Goal: Task Accomplishment & Management: Manage account settings

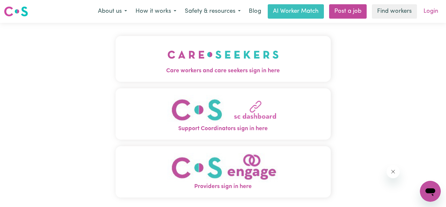
click at [427, 12] on link "Login" at bounding box center [430, 11] width 23 height 14
click at [282, 67] on span "Care workers and care seekers sign in here" at bounding box center [223, 71] width 215 height 8
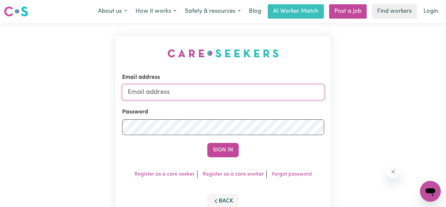
click at [254, 96] on input "Email address" at bounding box center [223, 92] width 202 height 16
type input "[EMAIL_ADDRESS][DOMAIN_NAME]"
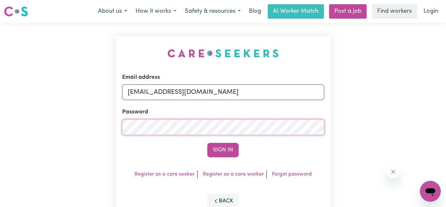
click at [207, 143] on button "Sign In" at bounding box center [222, 150] width 31 height 14
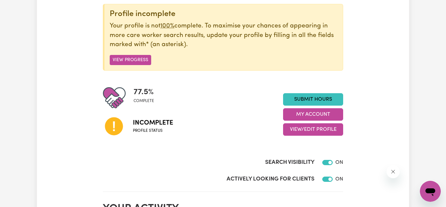
scroll to position [85, 0]
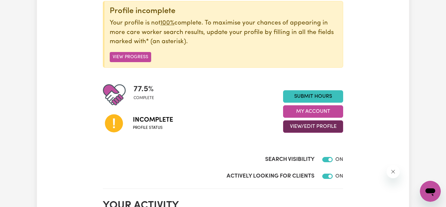
click at [295, 126] on button "View/Edit Profile" at bounding box center [313, 126] width 60 height 12
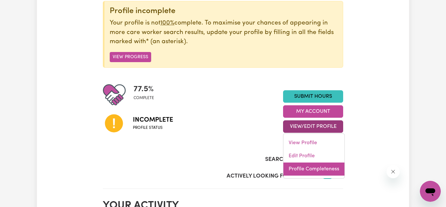
click at [301, 164] on link "Profile Completeness" at bounding box center [313, 168] width 61 height 13
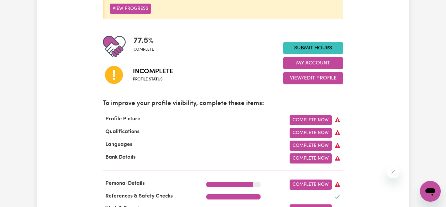
scroll to position [133, 0]
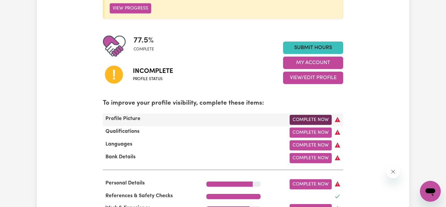
click at [304, 121] on link "Complete Now" at bounding box center [311, 120] width 42 height 10
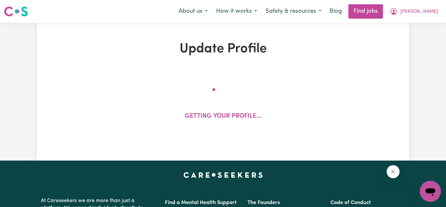
select select "[DEMOGRAPHIC_DATA]"
select select "[DEMOGRAPHIC_DATA] Citizen"
select select "Studying a healthcare related degree or qualification"
select select "54"
select select "65"
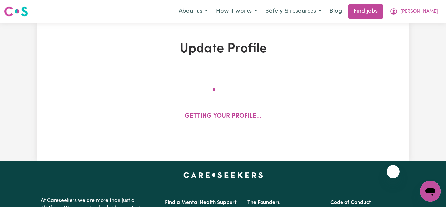
select select "65"
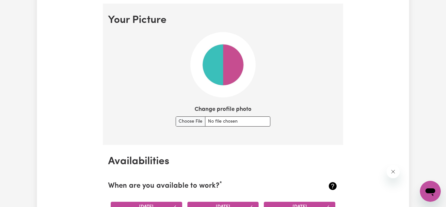
scroll to position [469, 0]
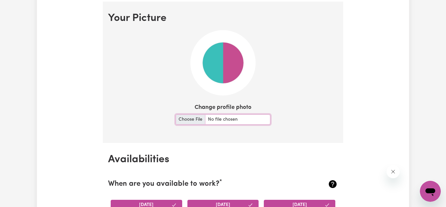
click at [185, 121] on input "Change profile photo" at bounding box center [223, 119] width 95 height 10
type input "C:\fakepath\1000013756.jpg"
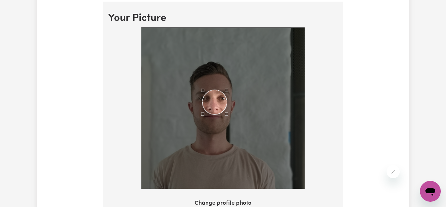
click at [213, 99] on div "Use the arrow keys to move the crop selection area" at bounding box center [214, 102] width 24 height 24
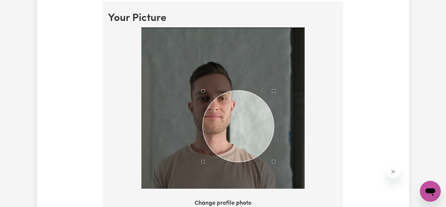
click at [276, 172] on div at bounding box center [222, 107] width 163 height 161
click at [167, 71] on div at bounding box center [222, 107] width 163 height 161
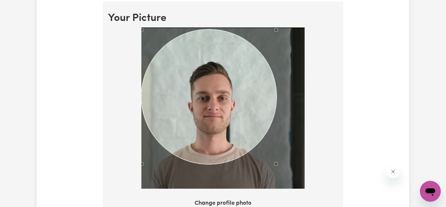
click at [141, 55] on div at bounding box center [222, 107] width 163 height 161
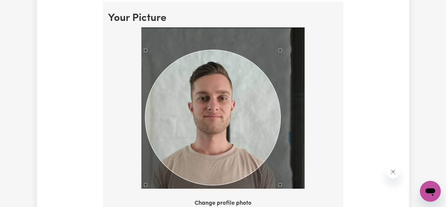
click at [199, 113] on div "Use the arrow keys to move the crop selection area" at bounding box center [212, 117] width 135 height 135
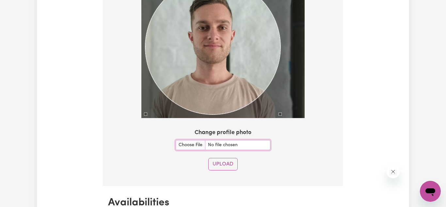
scroll to position [542, 0]
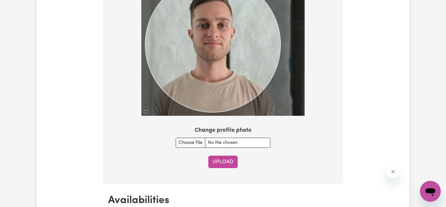
click at [233, 161] on button "Upload" at bounding box center [222, 161] width 29 height 12
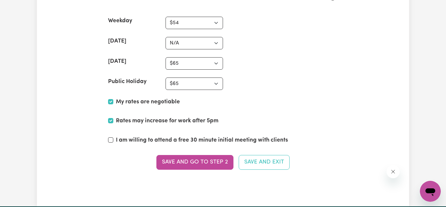
scroll to position [1730, 0]
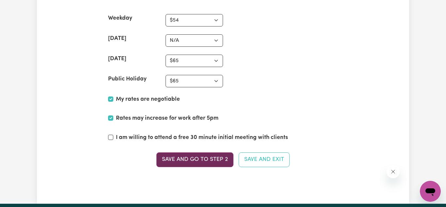
click at [191, 155] on button "Save and go to Step 2" at bounding box center [194, 159] width 77 height 14
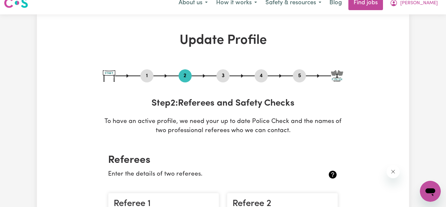
scroll to position [1, 0]
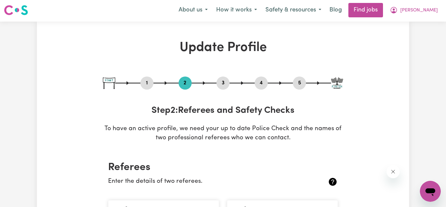
click at [223, 81] on button "3" at bounding box center [222, 83] width 13 height 8
select select "2022"
select select "2025"
select select "Certificate III (Individual Support)"
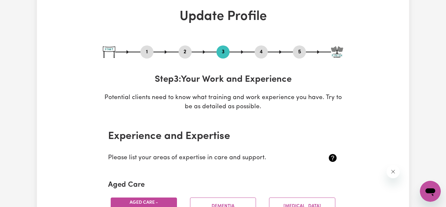
scroll to position [32, 0]
click at [262, 55] on button "4" at bounding box center [261, 52] width 13 height 8
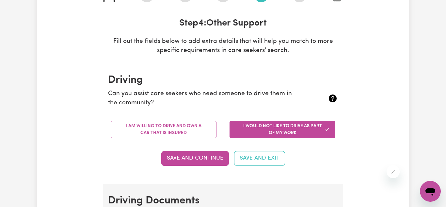
scroll to position [92, 0]
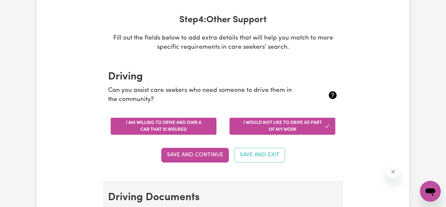
click at [161, 131] on button "I am willing to drive and own a car that is insured" at bounding box center [164, 126] width 106 height 17
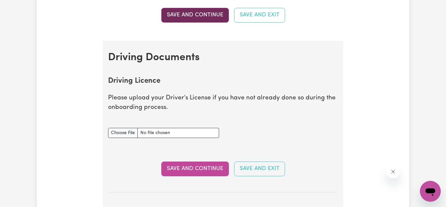
scroll to position [234, 0]
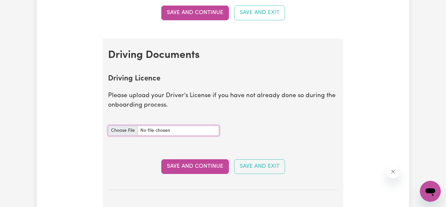
click at [122, 134] on input "Driving Licence document" at bounding box center [163, 130] width 111 height 10
type input "C:\fakepath\20250611_083213.jpg"
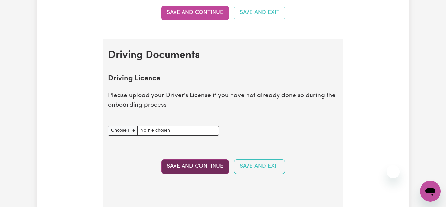
click at [207, 168] on button "Save and Continue" at bounding box center [195, 166] width 68 height 14
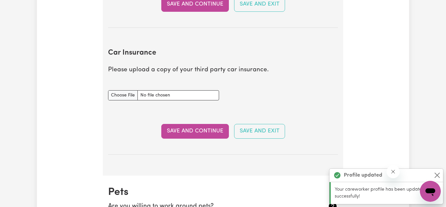
scroll to position [434, 0]
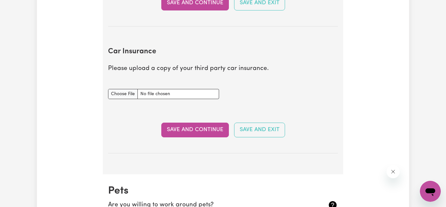
click at [16, 75] on div "Update Profile 1 2 3 4 5 Step 4 : Other Support Fill out the fields below to ad…" at bounding box center [223, 4] width 446 height 831
click at [126, 94] on input "Car Insurance document" at bounding box center [163, 94] width 111 height 10
type input "C:\fakepath\Screenshot_20250925_131131_RACV.jpg"
click at [204, 129] on button "Save and Continue" at bounding box center [195, 129] width 68 height 14
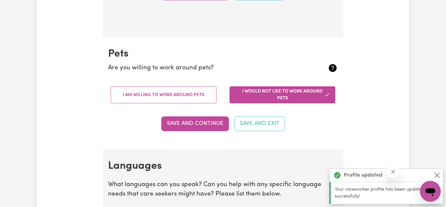
scroll to position [608, 0]
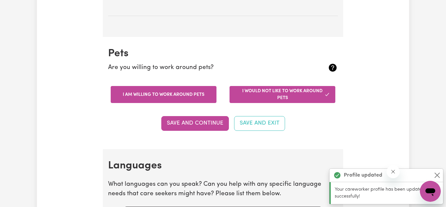
click at [181, 91] on button "I am willing to work around pets" at bounding box center [164, 94] width 106 height 17
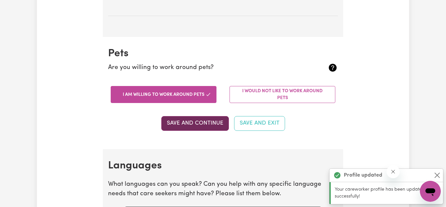
click at [195, 123] on button "Save and Continue" at bounding box center [195, 123] width 68 height 14
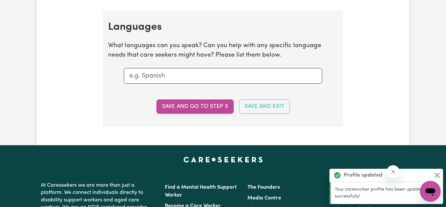
scroll to position [745, 0]
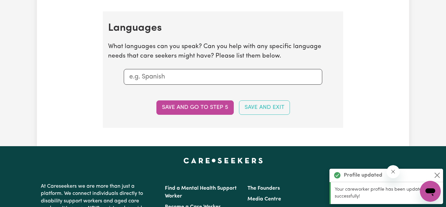
click at [156, 74] on input "text" at bounding box center [222, 77] width 187 height 10
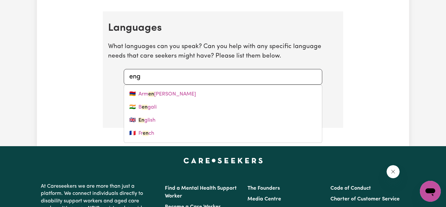
type input "engl"
type input "english"
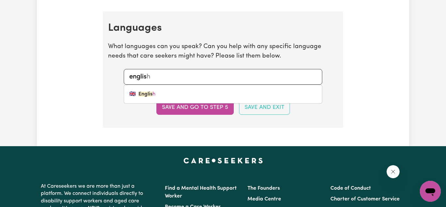
type input "english"
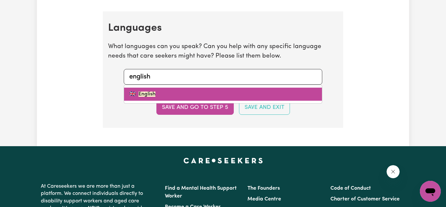
click at [150, 92] on mark "English" at bounding box center [146, 93] width 17 height 5
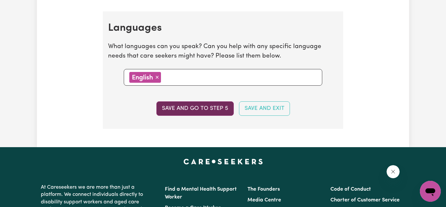
click at [206, 109] on button "Save and go to step 5" at bounding box center [194, 108] width 77 height 14
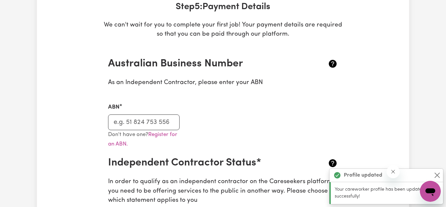
scroll to position [107, 0]
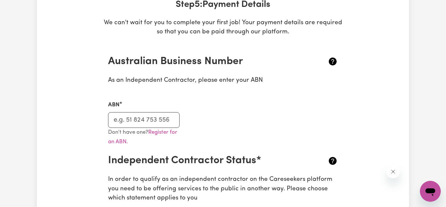
click at [153, 112] on input "ABN" at bounding box center [143, 120] width 71 height 16
paste input "51738562763"
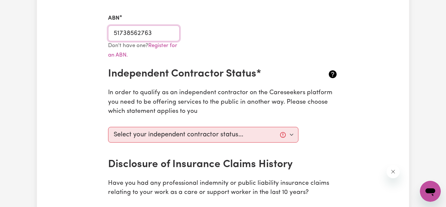
scroll to position [195, 0]
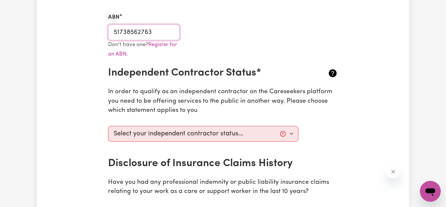
type input "51738562763"
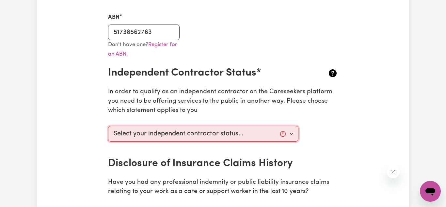
click at [199, 130] on select "Select your independent contractor status... I am providing services through an…" at bounding box center [203, 134] width 190 height 16
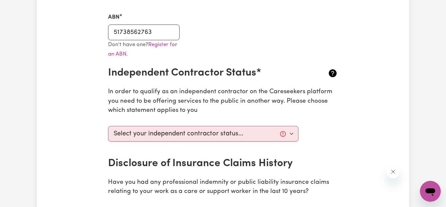
click at [77, 104] on div "Update Profile 1 2 3 4 5 Step 5 : Payment Details We can't wait for you to comp…" at bounding box center [223, 185] width 372 height 676
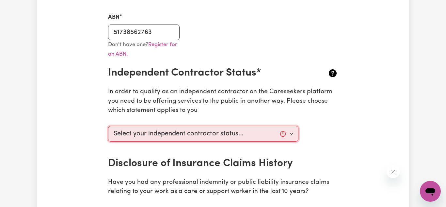
click at [280, 134] on select "Select your independent contractor status... I am providing services through an…" at bounding box center [203, 134] width 190 height 16
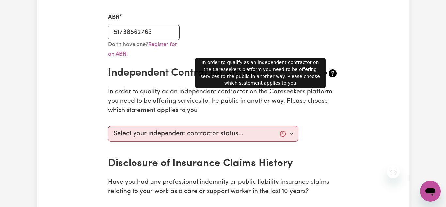
click at [336, 71] on icon at bounding box center [333, 73] width 8 height 8
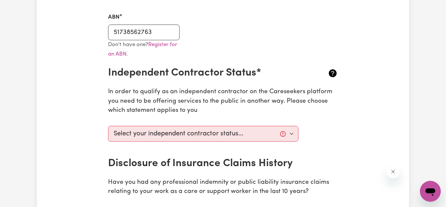
click at [336, 71] on icon at bounding box center [333, 73] width 8 height 8
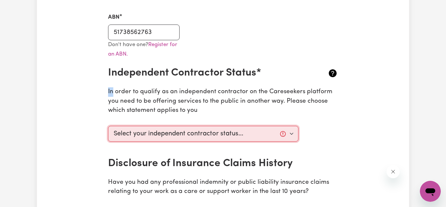
click at [277, 134] on select "Select your independent contractor status... I am providing services through an…" at bounding box center [203, 134] width 190 height 16
select select "I am providing services through another platform"
click at [108, 126] on select "Select your independent contractor status... I am providing services through an…" at bounding box center [203, 134] width 190 height 16
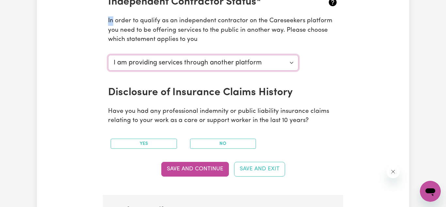
scroll to position [266, 0]
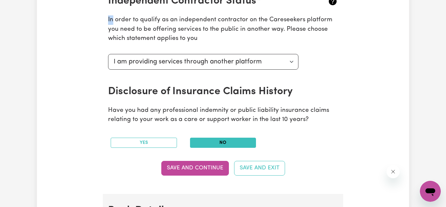
click at [225, 140] on button "No" at bounding box center [223, 142] width 66 height 10
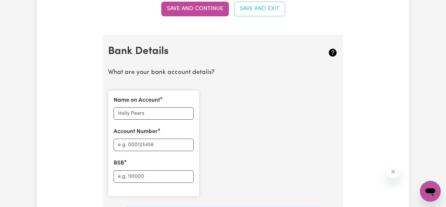
scroll to position [428, 0]
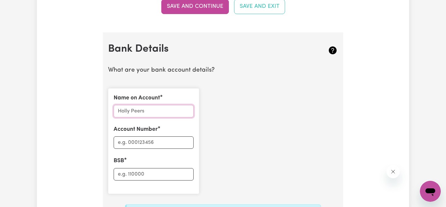
click at [173, 110] on input "Name on Account" at bounding box center [154, 111] width 80 height 12
type input "[PERSON_NAME]"
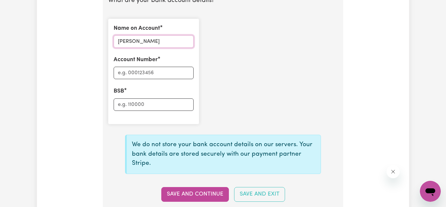
scroll to position [499, 0]
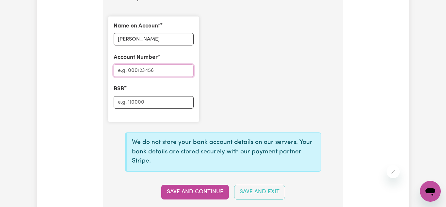
click at [125, 75] on input "Account Number" at bounding box center [154, 70] width 80 height 12
type input "418401274"
click at [132, 102] on input "BSB" at bounding box center [154, 102] width 80 height 12
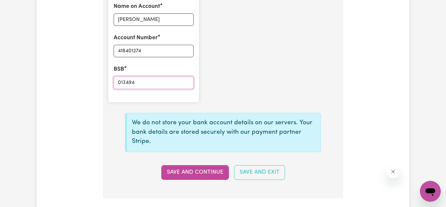
scroll to position [520, 0]
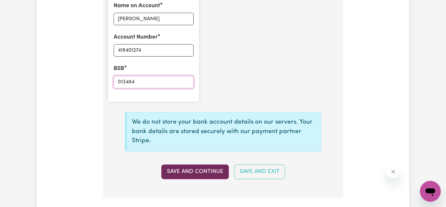
type input "013494"
click at [197, 177] on button "Save and Continue" at bounding box center [195, 171] width 68 height 14
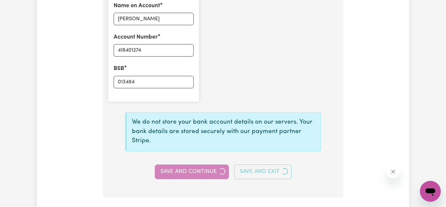
select select
type input "****1274"
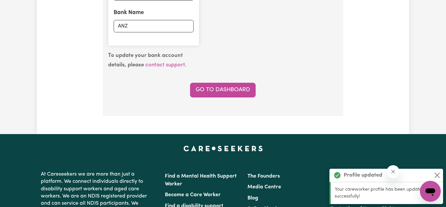
scroll to position [575, 0]
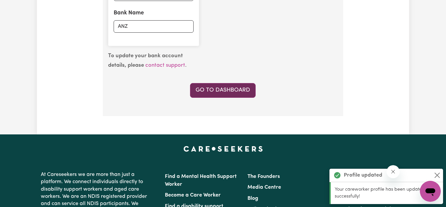
click at [216, 88] on link "Go to Dashboard" at bounding box center [223, 90] width 66 height 14
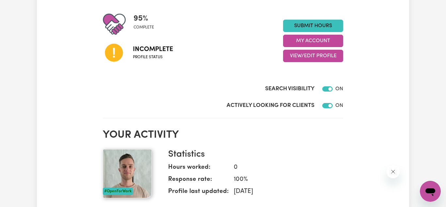
scroll to position [155, 0]
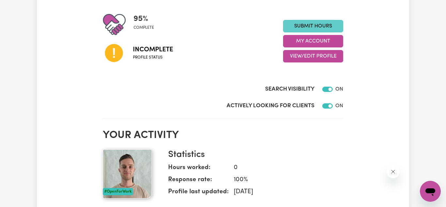
click at [301, 21] on link "Submit Hours" at bounding box center [313, 26] width 60 height 12
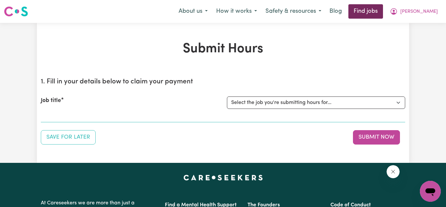
click at [383, 14] on link "Find jobs" at bounding box center [365, 11] width 35 height 14
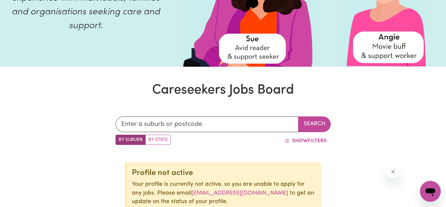
scroll to position [108, 0]
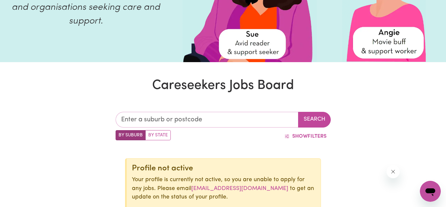
click at [192, 119] on input "text" at bounding box center [207, 120] width 183 height 16
click at [185, 119] on input "text" at bounding box center [207, 120] width 183 height 16
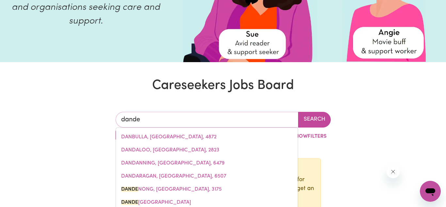
type input "danden"
type input "dandenONG, [GEOGRAPHIC_DATA], 3175"
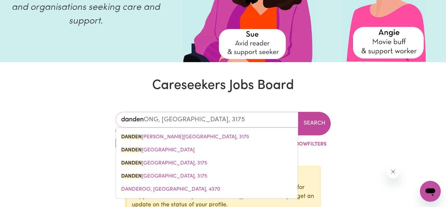
type input "dandeno"
type input "dandenoNG, [GEOGRAPHIC_DATA], 3175"
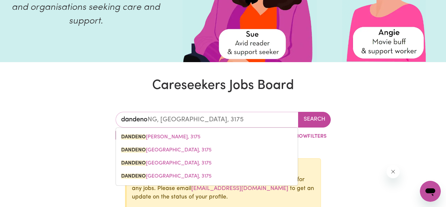
type input "dandenon"
type input "dandenonG, [GEOGRAPHIC_DATA], 3175"
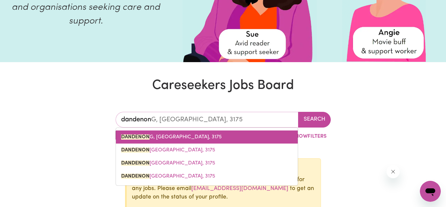
click at [150, 135] on span "DANDENON G, [GEOGRAPHIC_DATA], 3175" at bounding box center [171, 136] width 101 height 5
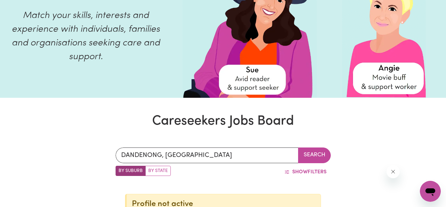
scroll to position [74, 0]
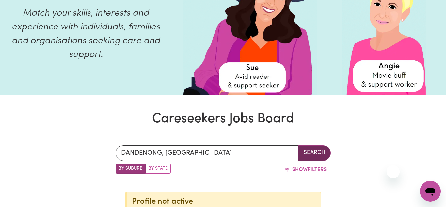
click at [310, 151] on button "Search" at bounding box center [314, 153] width 33 height 16
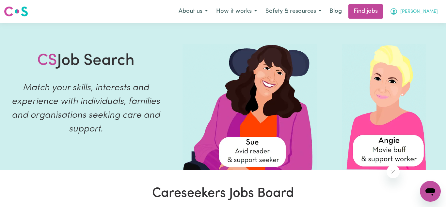
click at [398, 11] on icon "My Account" at bounding box center [394, 12] width 8 height 8
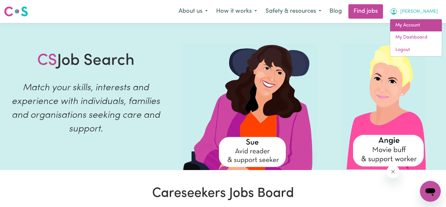
click at [408, 25] on link "My Account" at bounding box center [416, 25] width 52 height 12
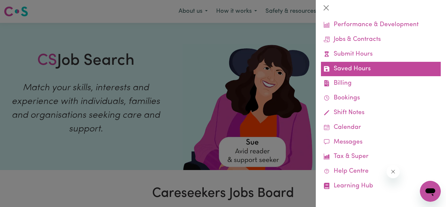
scroll to position [48, 0]
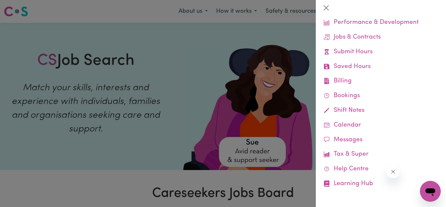
click at [298, 110] on div at bounding box center [223, 103] width 446 height 207
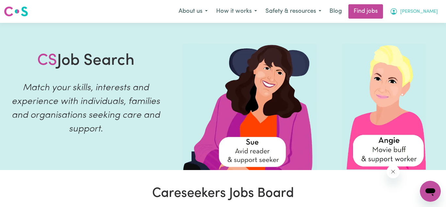
click at [418, 15] on button "[PERSON_NAME]" at bounding box center [414, 12] width 56 height 14
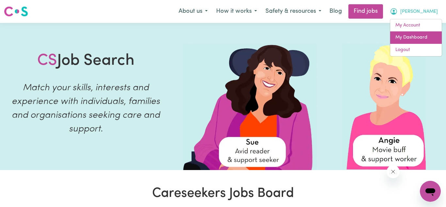
click at [408, 35] on link "My Dashboard" at bounding box center [416, 37] width 52 height 12
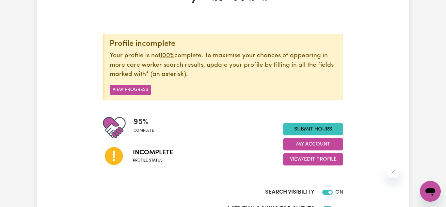
scroll to position [55, 0]
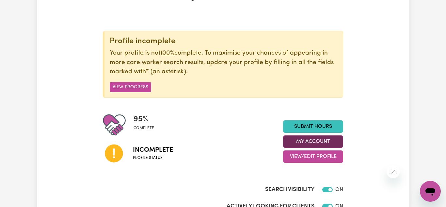
click at [295, 144] on button "My Account" at bounding box center [313, 141] width 60 height 12
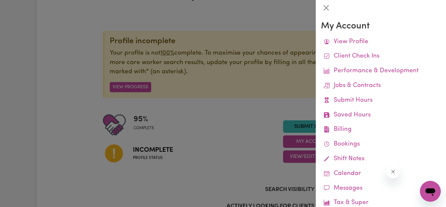
click at [291, 154] on div at bounding box center [223, 103] width 446 height 207
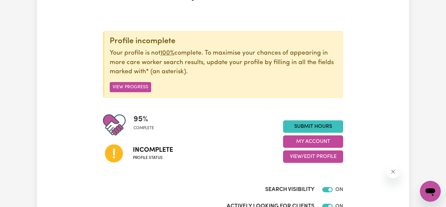
click at [291, 154] on button "View/Edit Profile" at bounding box center [313, 156] width 60 height 12
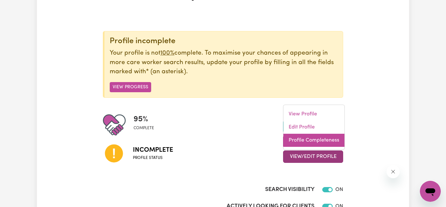
click at [295, 145] on link "Profile Completeness" at bounding box center [313, 140] width 61 height 13
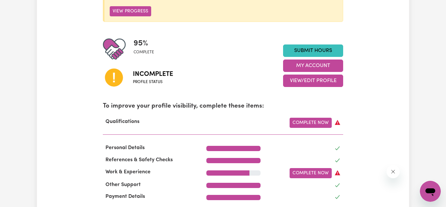
scroll to position [134, 0]
